Goal: Find specific page/section: Find specific page/section

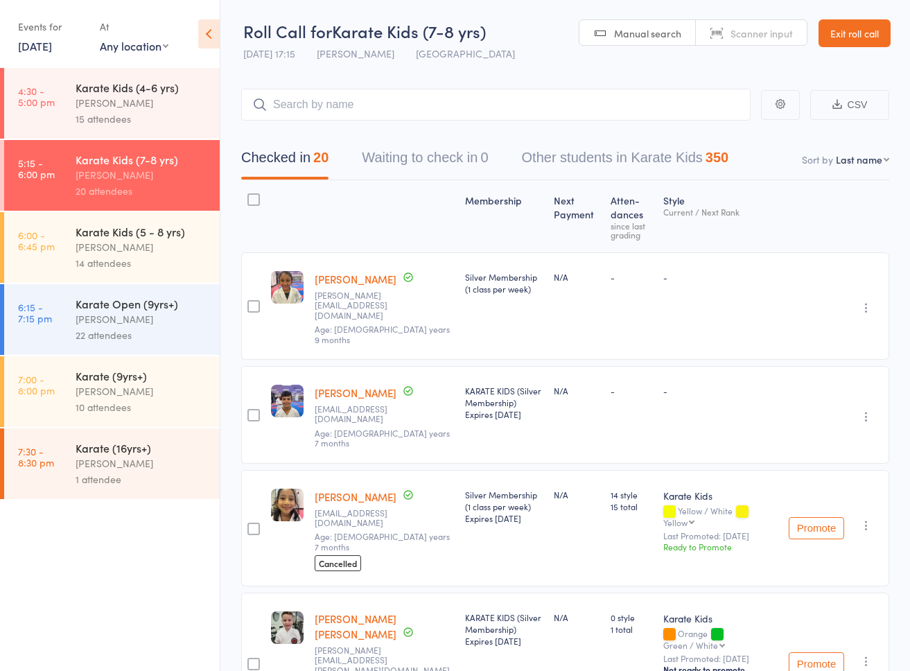
click at [828, 39] on link "Exit roll call" at bounding box center [855, 33] width 72 height 28
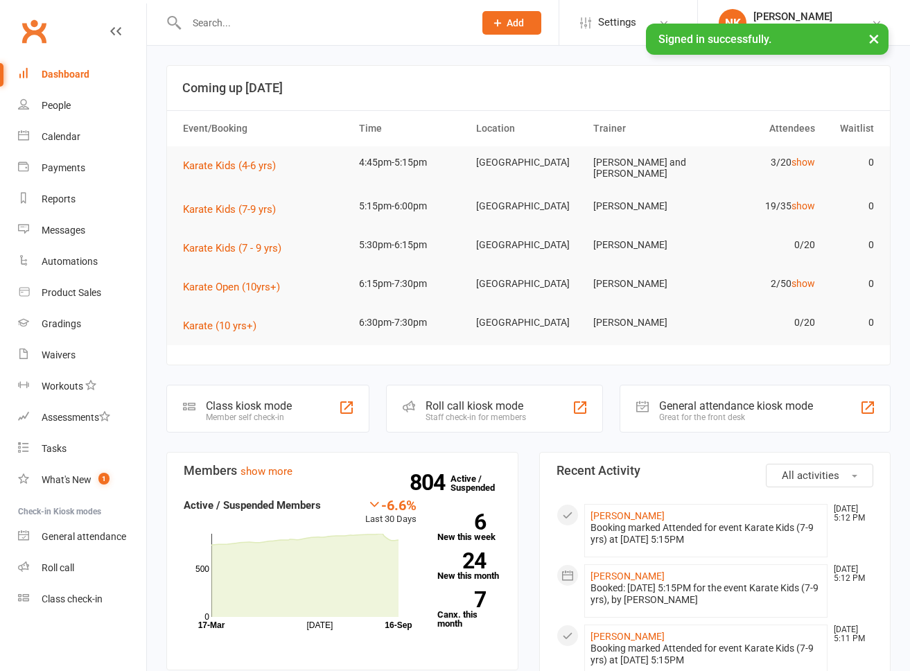
click at [293, 25] on input "text" at bounding box center [323, 22] width 282 height 19
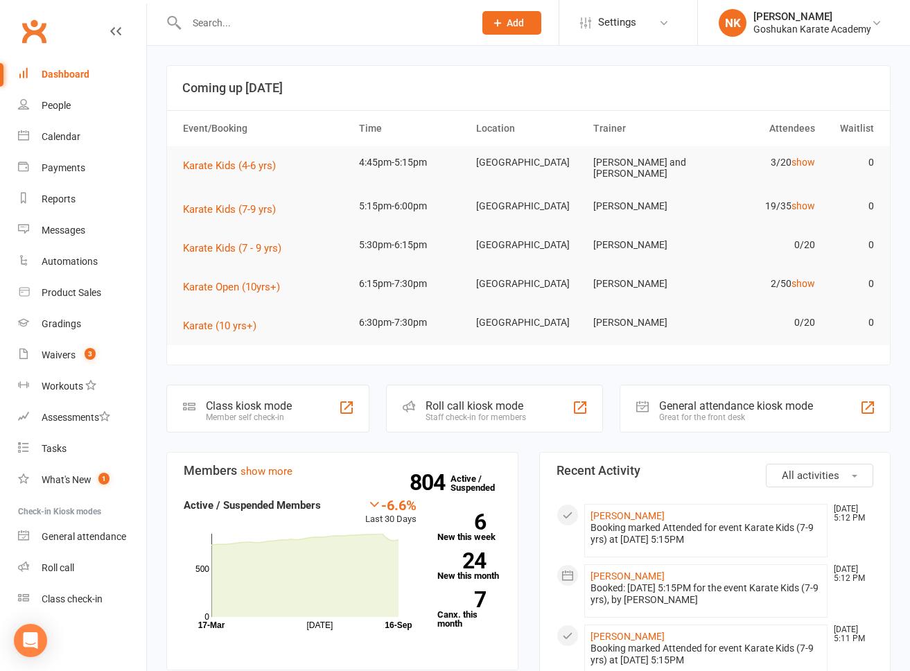
click at [250, 19] on input "text" at bounding box center [323, 22] width 282 height 19
click at [192, 66] on header "Coming up [DATE]" at bounding box center [528, 88] width 723 height 44
click at [222, 18] on input "text" at bounding box center [323, 22] width 282 height 19
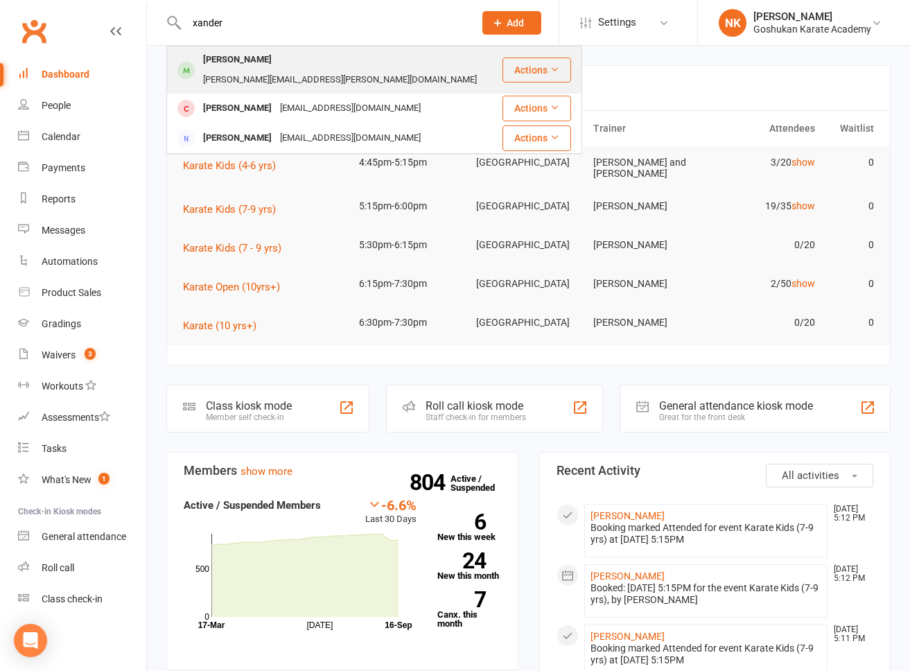
type input "xander"
click at [229, 58] on div "[PERSON_NAME]" at bounding box center [237, 60] width 77 height 20
